Goal: Find specific page/section: Find specific page/section

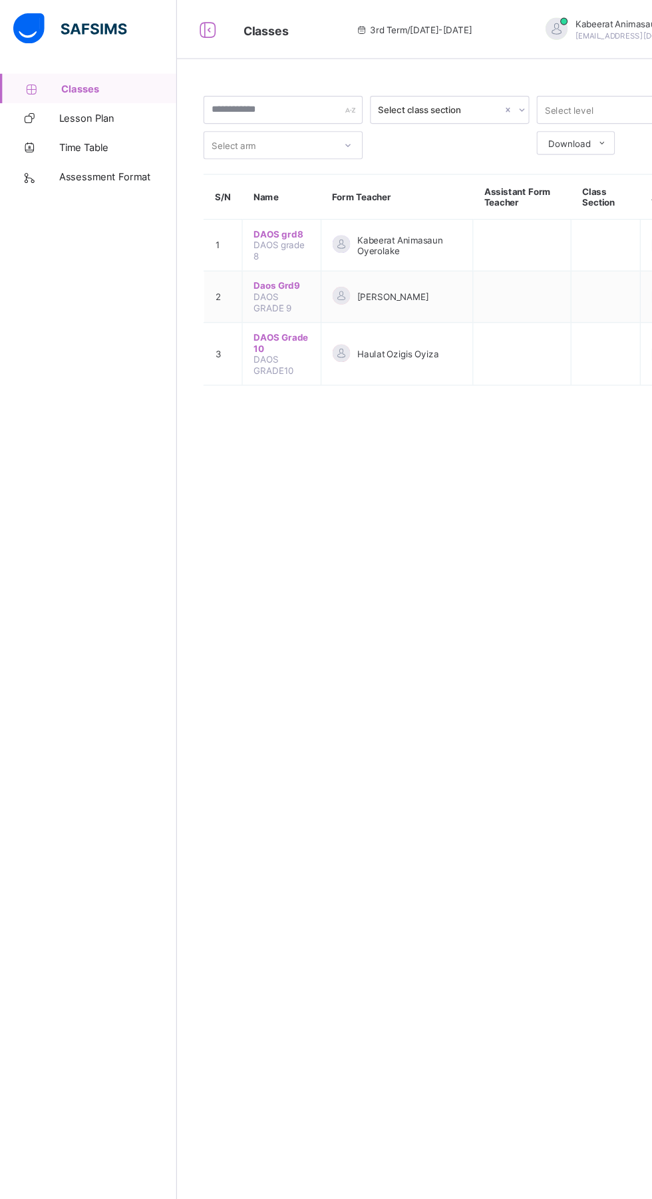
click at [276, 256] on span "Daos Grd9" at bounding box center [254, 258] width 51 height 10
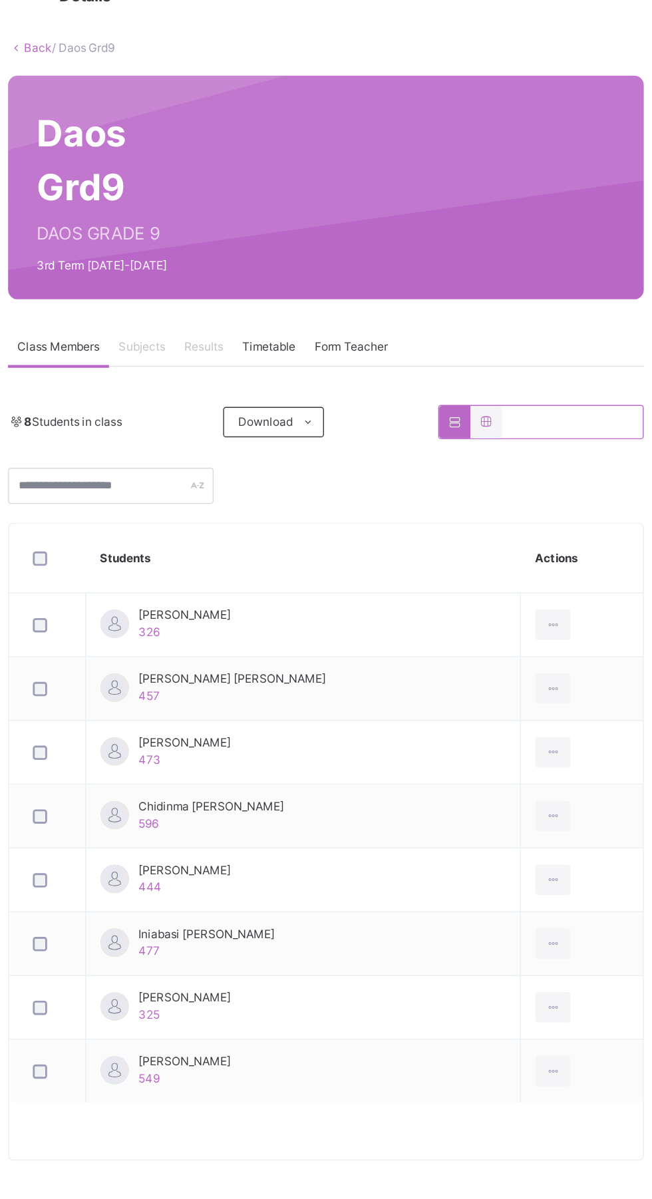
click at [272, 297] on span "Subjects" at bounding box center [277, 302] width 33 height 12
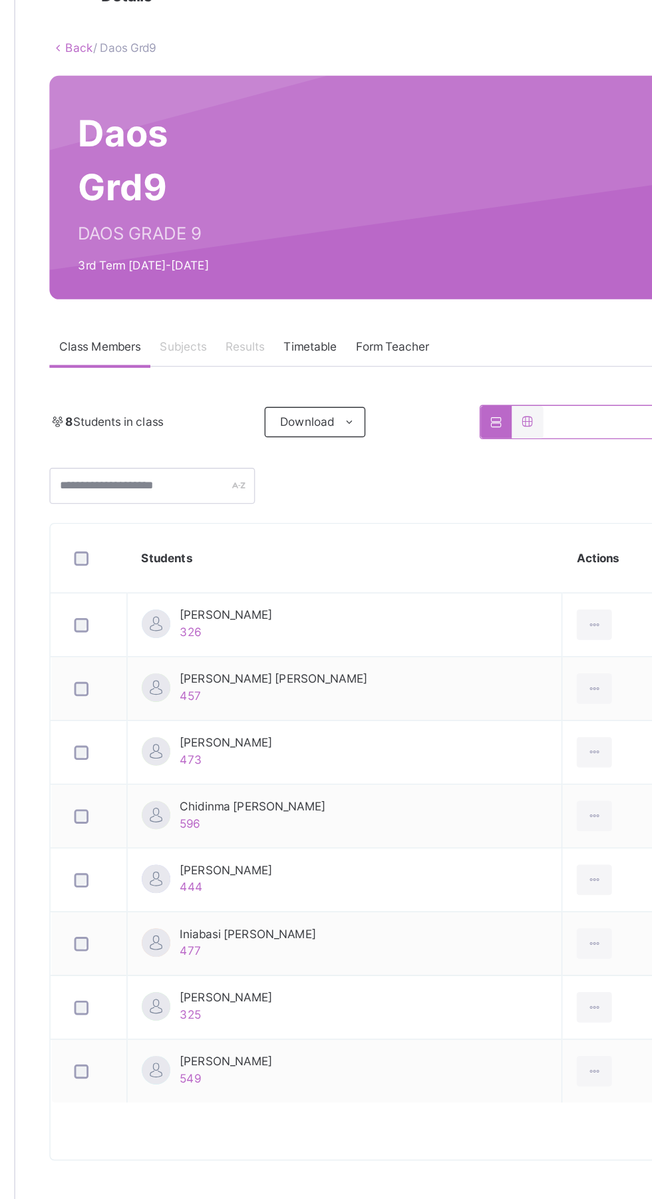
click at [325, 487] on span "[PERSON_NAME]" at bounding box center [307, 489] width 65 height 12
click at [320, 491] on span "[PERSON_NAME]" at bounding box center [307, 489] width 65 height 12
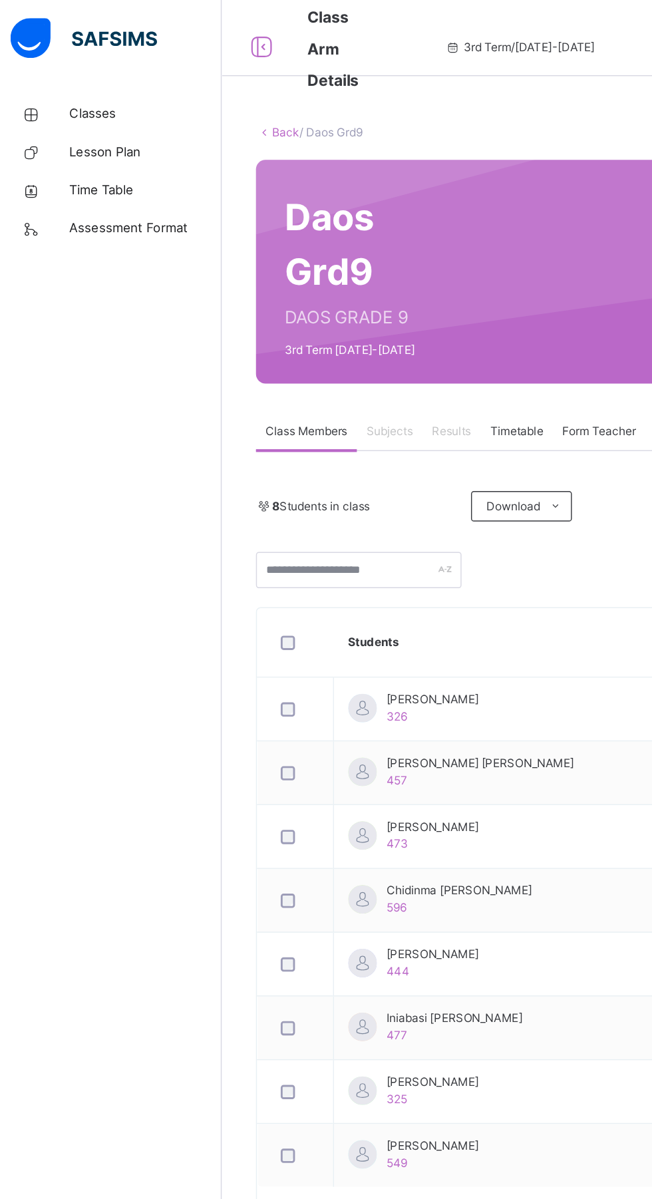
click at [89, 101] on span "Lesson Plan" at bounding box center [106, 106] width 106 height 13
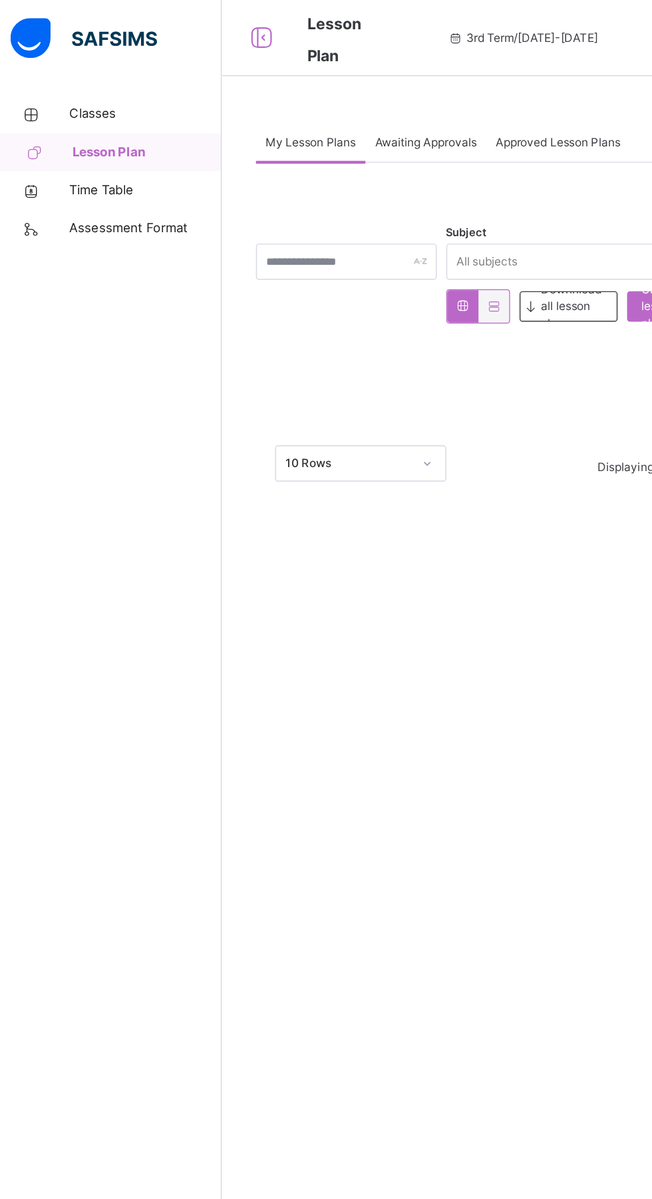
click at [79, 79] on span "Classes" at bounding box center [106, 79] width 106 height 13
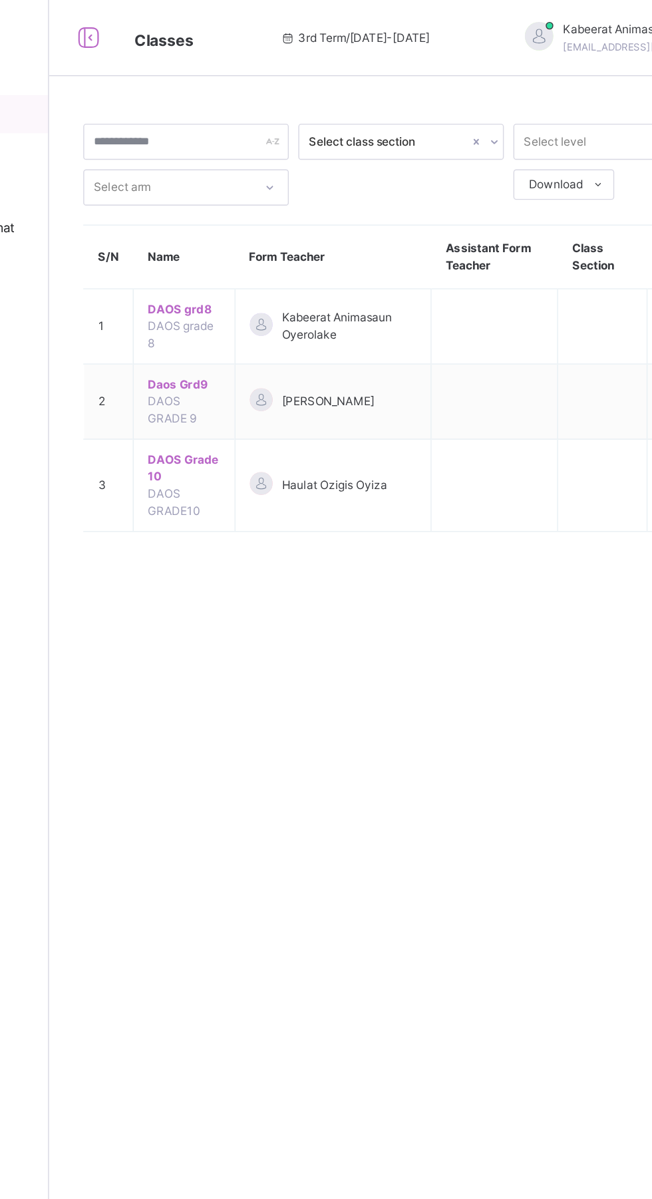
click at [250, 270] on span "Daos Grd9" at bounding box center [254, 269] width 51 height 12
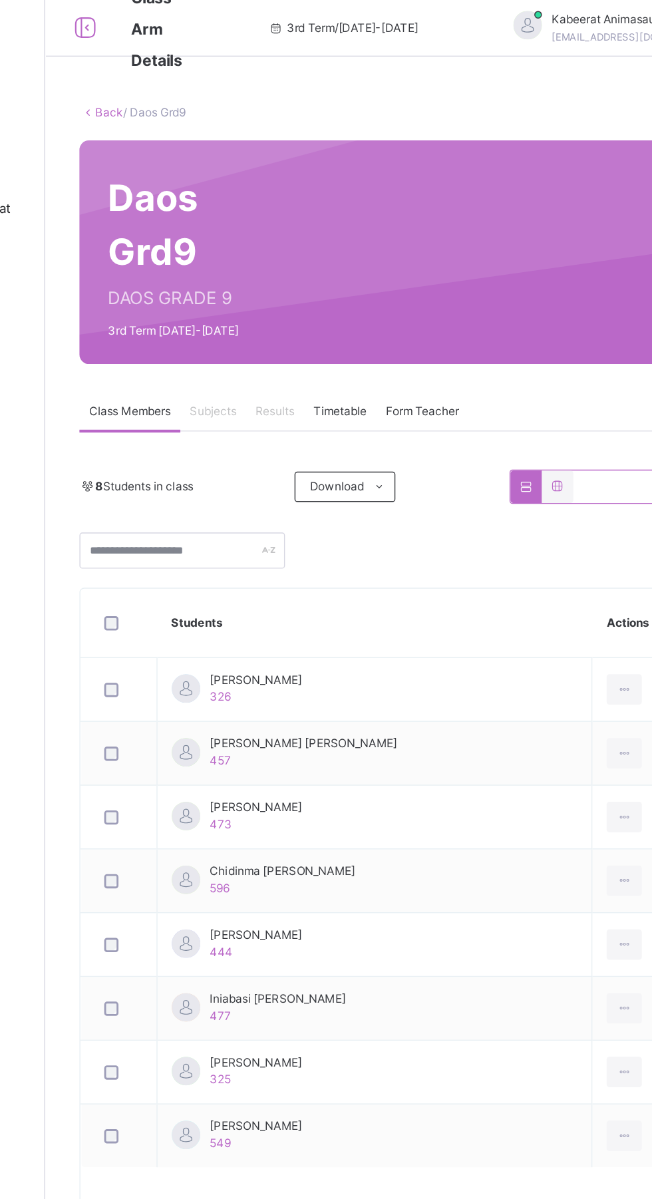
click at [302, 495] on span "[PERSON_NAME]" at bounding box center [307, 489] width 65 height 12
click at [370, 353] on span "Download" at bounding box center [364, 354] width 38 height 12
click at [289, 298] on span "Subjects" at bounding box center [277, 302] width 33 height 12
click at [311, 298] on span "Results" at bounding box center [320, 302] width 27 height 12
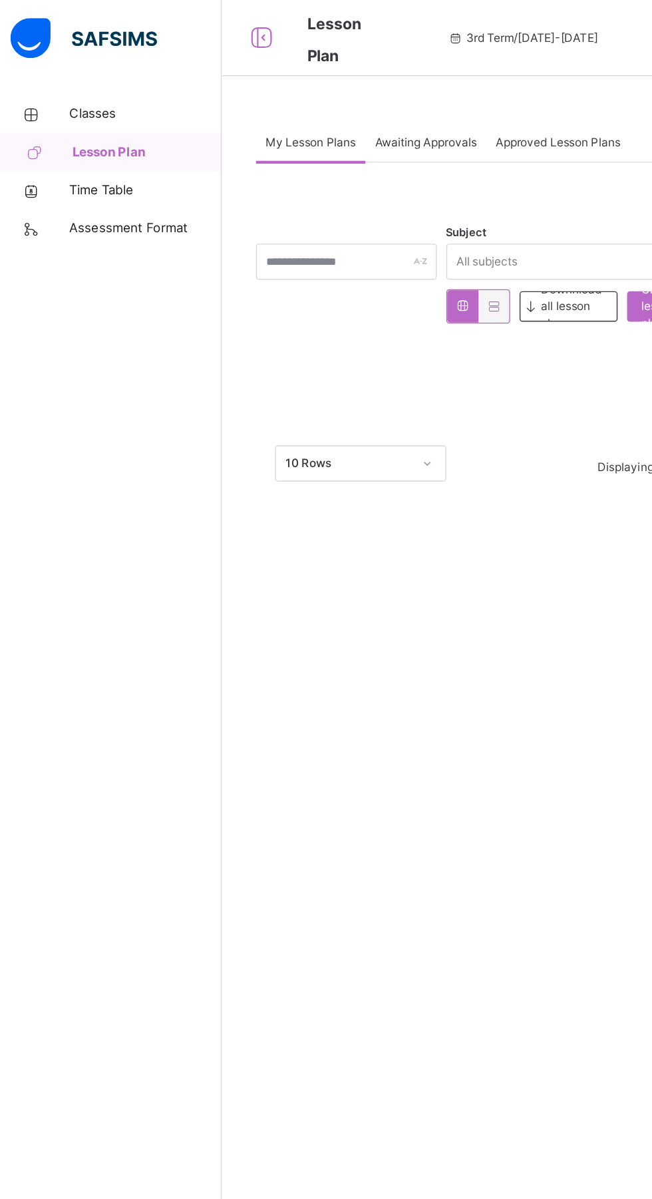
click at [98, 108] on span "Lesson Plan" at bounding box center [107, 106] width 104 height 13
click at [75, 81] on span "Classes" at bounding box center [106, 79] width 106 height 13
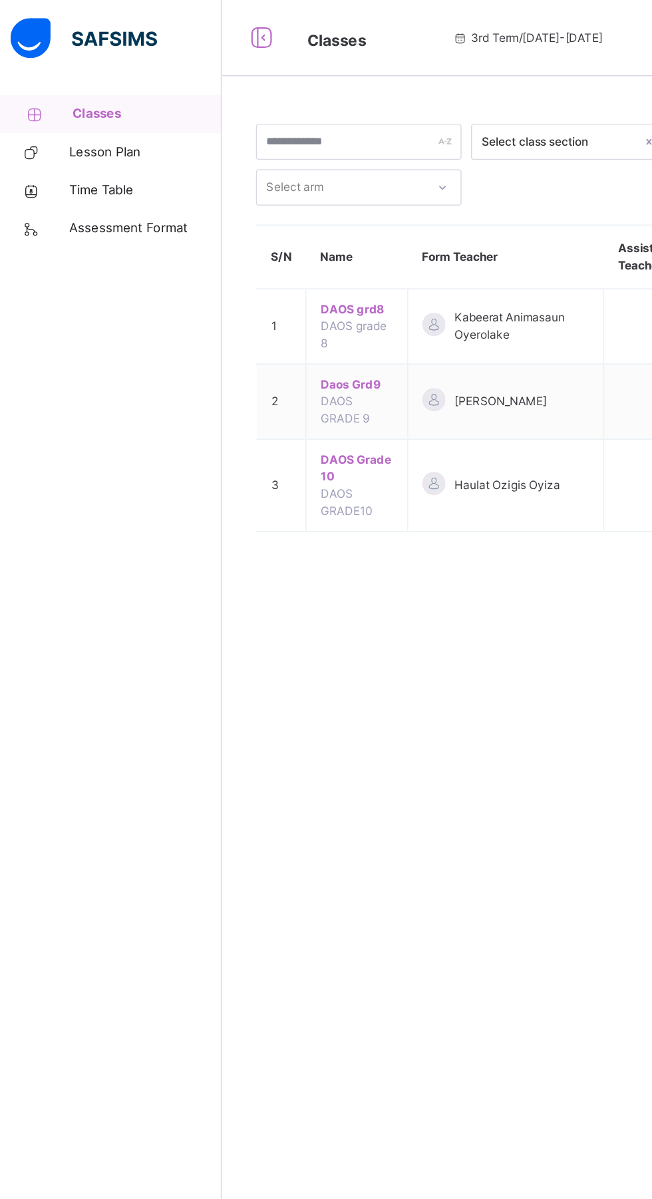
click at [238, 213] on span "DAOS grd8" at bounding box center [254, 216] width 51 height 12
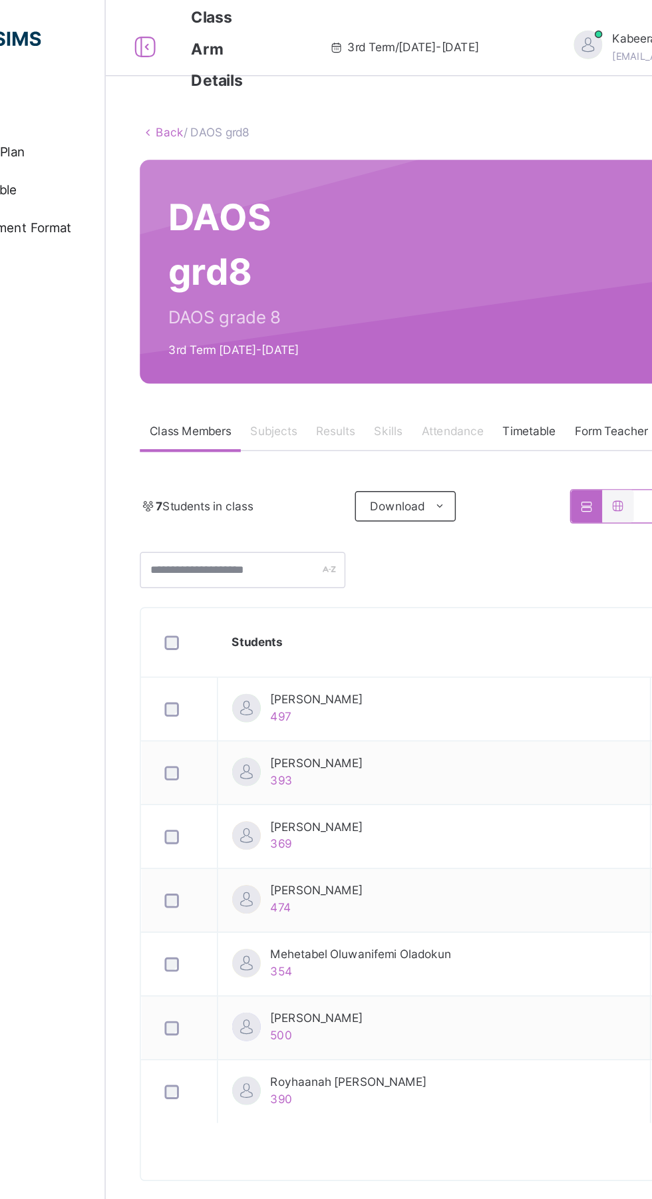
click at [278, 301] on span "Subjects" at bounding box center [277, 302] width 33 height 12
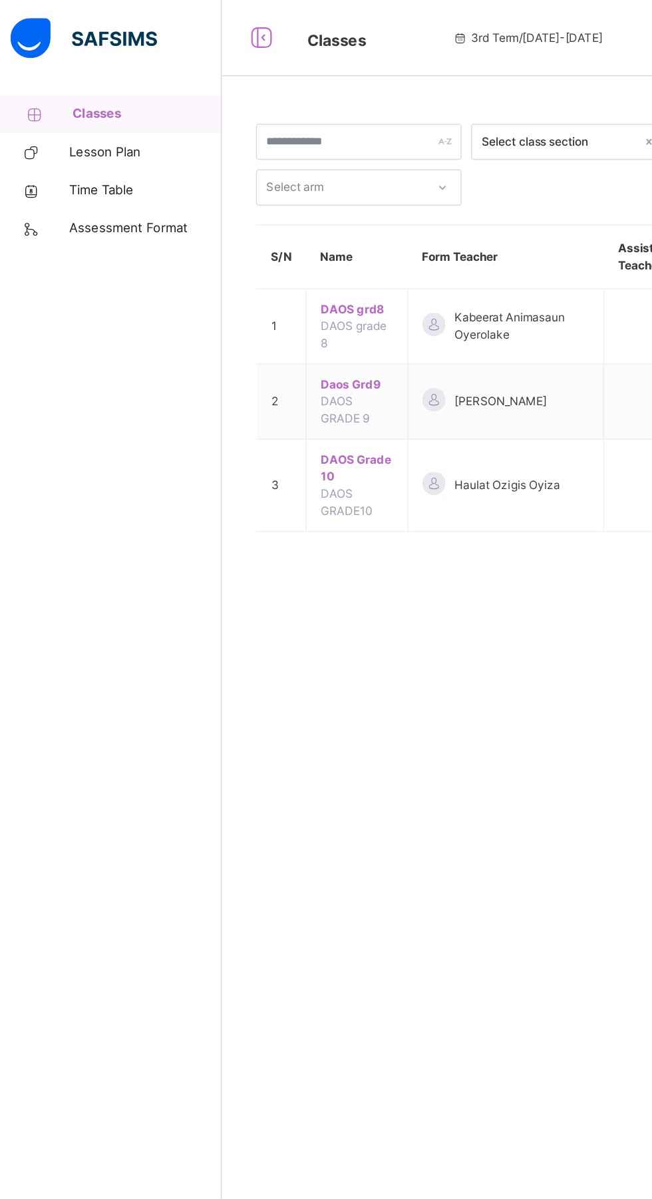
click at [254, 211] on span "DAOS grd8" at bounding box center [254, 216] width 51 height 12
